Goal: Find specific page/section: Find specific page/section

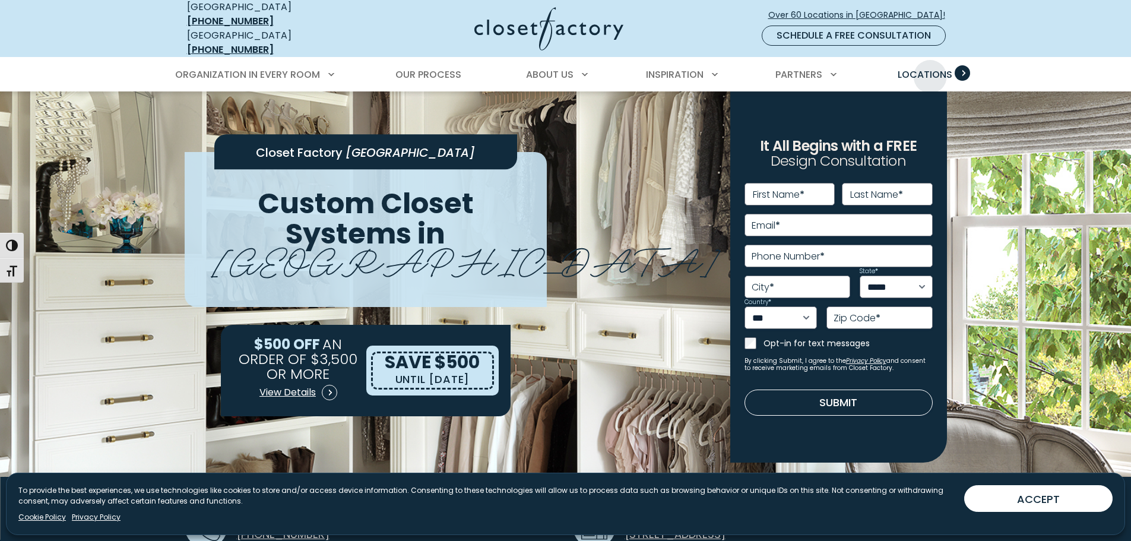
click at [929, 68] on span "Locations" at bounding box center [924, 75] width 55 height 14
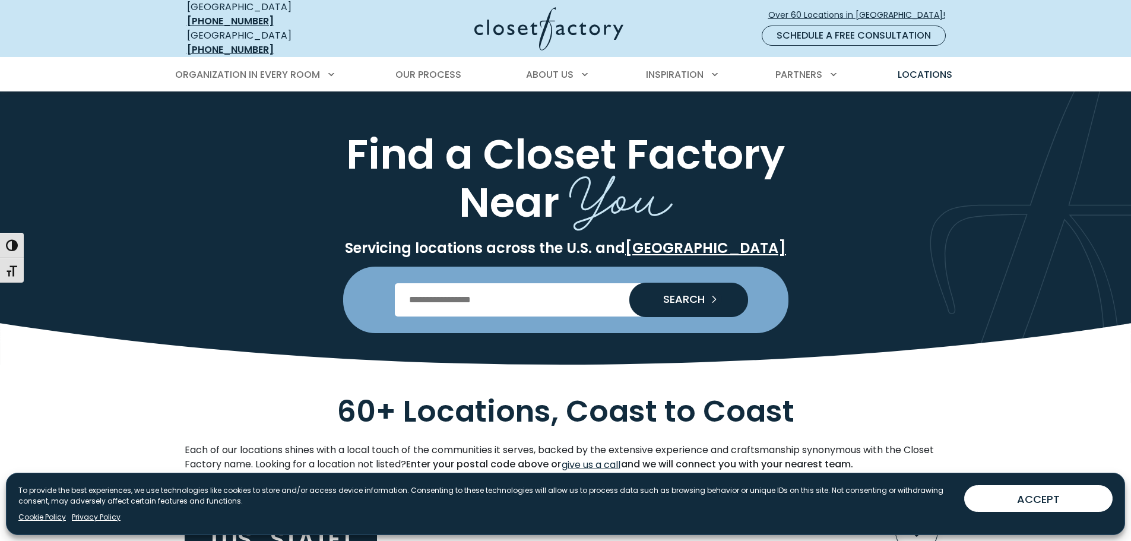
click at [468, 294] on input "Enter Postal Code" at bounding box center [565, 299] width 341 height 33
type input "*****"
click at [697, 294] on span "SEARCH" at bounding box center [678, 299] width 51 height 11
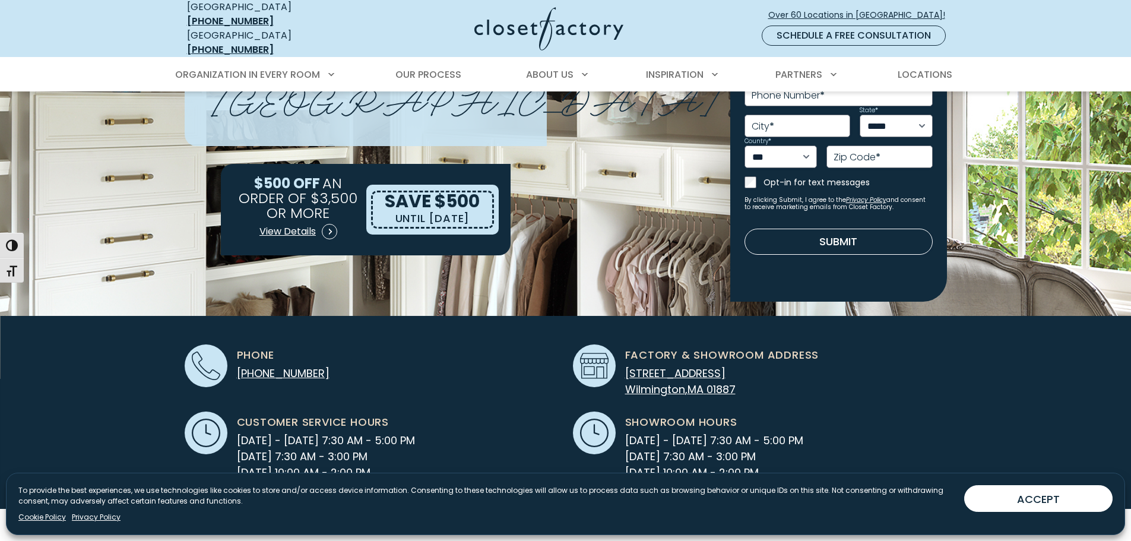
scroll to position [297, 0]
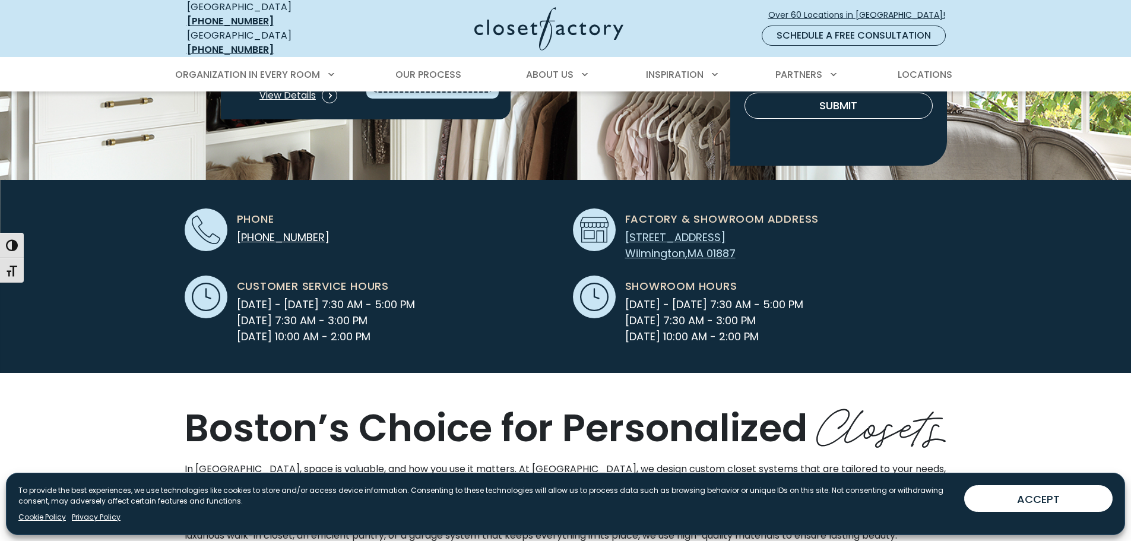
click at [717, 230] on span "[STREET_ADDRESS]" at bounding box center [675, 237] width 100 height 15
